Goal: Information Seeking & Learning: Compare options

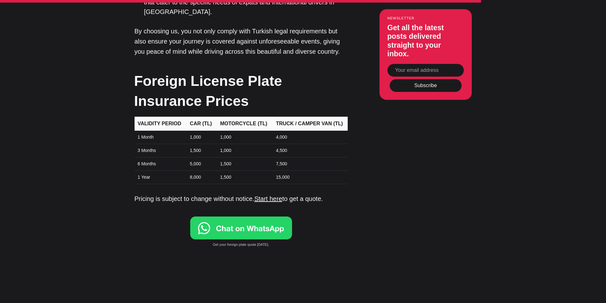
scroll to position [2125, 0]
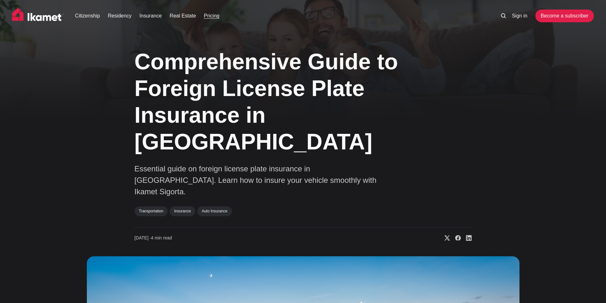
click at [209, 16] on link "Pricing" at bounding box center [212, 16] width 16 height 8
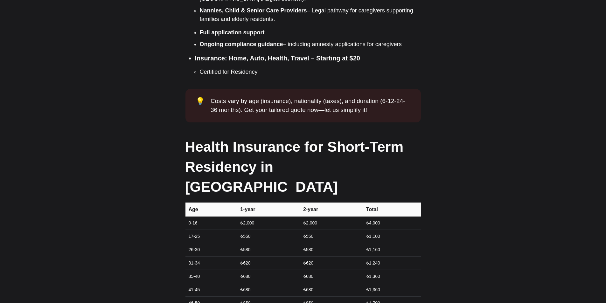
scroll to position [849, 0]
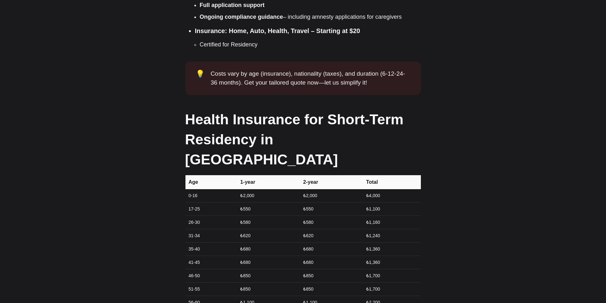
click at [251, 189] on td "₺2,000" at bounding box center [267, 195] width 63 height 13
click at [280, 189] on td "₺2,000" at bounding box center [267, 195] width 63 height 13
click at [312, 189] on td "₺2,000" at bounding box center [330, 195] width 63 height 13
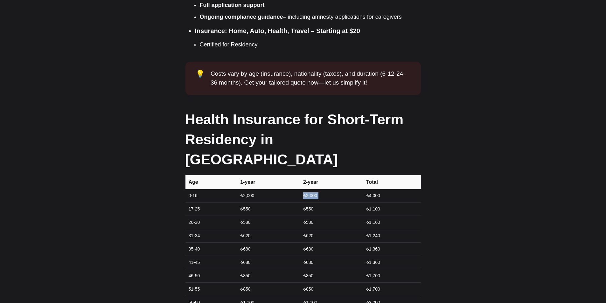
click at [312, 189] on td "₺2,000" at bounding box center [330, 195] width 63 height 13
click at [246, 189] on td "₺2,000" at bounding box center [267, 195] width 63 height 13
click at [247, 189] on td "₺2,000" at bounding box center [267, 195] width 63 height 13
click at [247, 202] on td "₺550" at bounding box center [267, 208] width 63 height 13
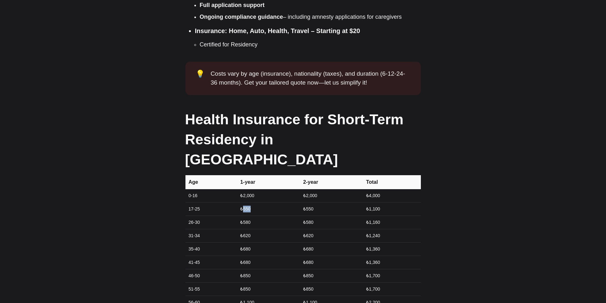
click at [247, 202] on td "₺550" at bounding box center [267, 208] width 63 height 13
click at [240, 216] on td "₺580" at bounding box center [267, 222] width 63 height 13
click at [247, 216] on td "₺580" at bounding box center [267, 222] width 63 height 13
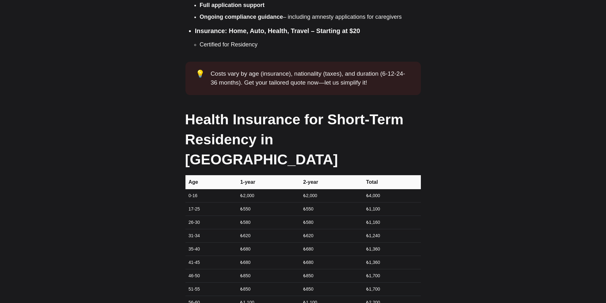
click at [250, 229] on td "₺620" at bounding box center [267, 235] width 63 height 13
click at [245, 229] on td "₺620" at bounding box center [267, 235] width 63 height 13
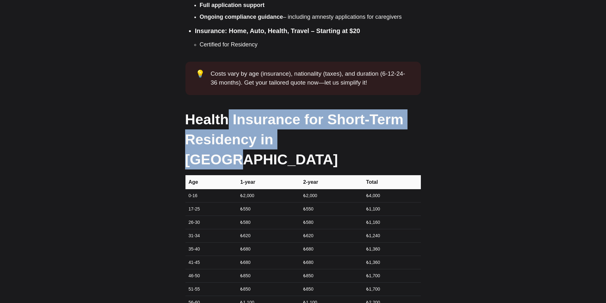
drag, startPoint x: 227, startPoint y: 83, endPoint x: 371, endPoint y: 95, distance: 144.0
click at [371, 109] on h2 "Health Insurance for Short-Term Residency in Turkey" at bounding box center [302, 139] width 235 height 60
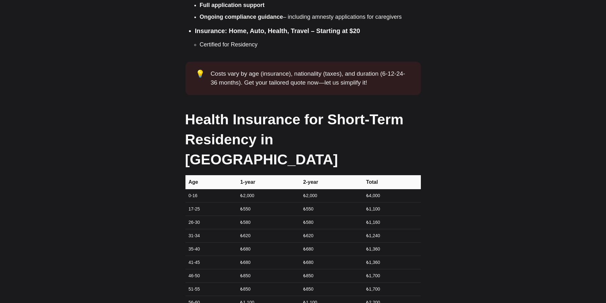
click at [309, 189] on td "₺2,000" at bounding box center [330, 195] width 63 height 13
click at [315, 189] on td "₺2,000" at bounding box center [330, 195] width 63 height 13
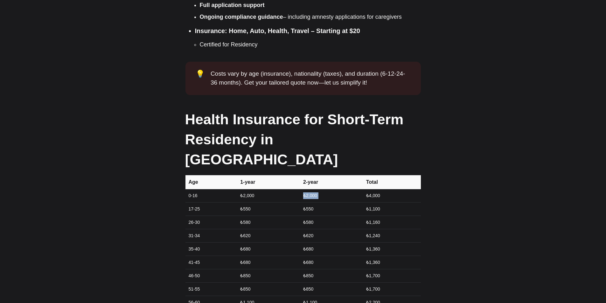
click at [315, 189] on td "₺2,000" at bounding box center [330, 195] width 63 height 13
click at [248, 202] on td "₺550" at bounding box center [267, 208] width 63 height 13
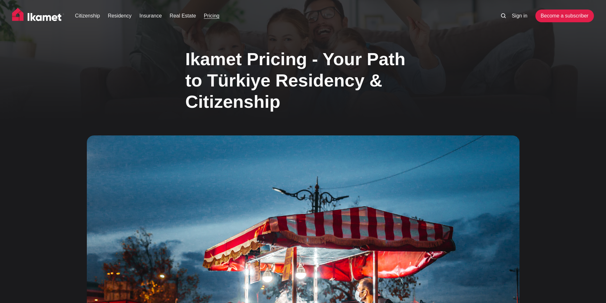
scroll to position [371, 0]
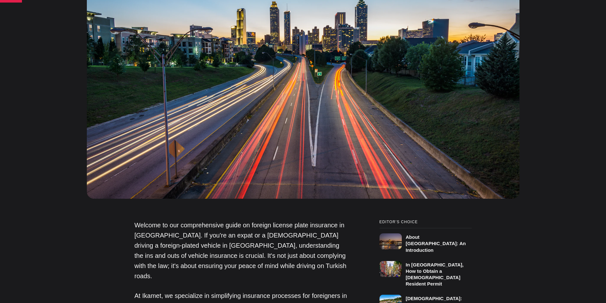
scroll to position [424, 0]
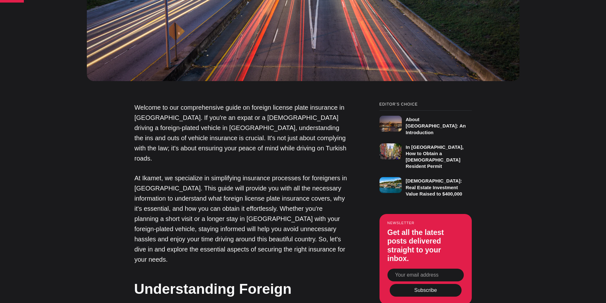
click at [417, 269] on input "Your email address" at bounding box center [426, 275] width 76 height 13
